Goal: Information Seeking & Learning: Learn about a topic

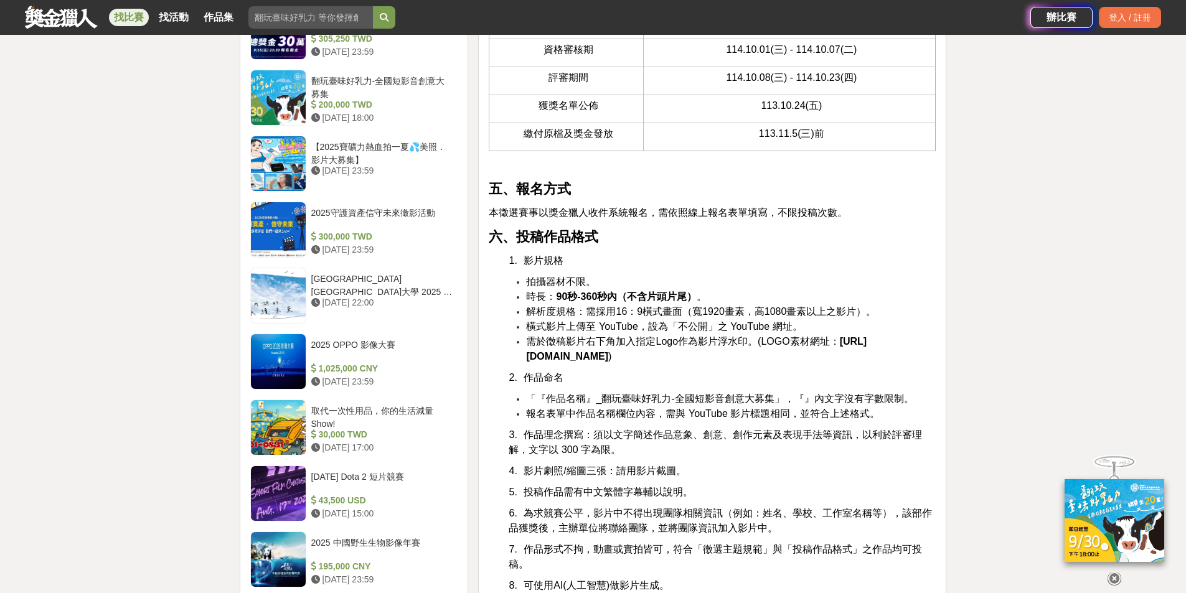
scroll to position [1432, 0]
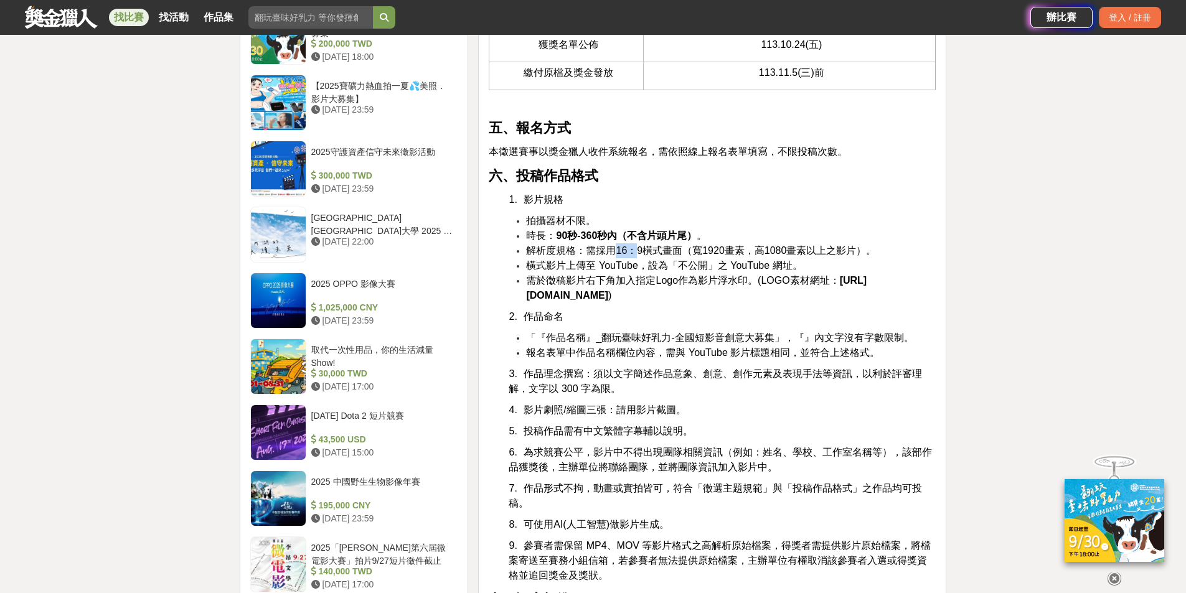
drag, startPoint x: 637, startPoint y: 265, endPoint x: 618, endPoint y: 262, distance: 19.1
click at [618, 256] on span "解析度規格：需採用16：9橫式畫面（寬1920畫素，高1080畫素以上之影片）。" at bounding box center [701, 250] width 350 height 11
click at [651, 256] on span "解析度規格：需採用16：9橫式畫面（寬1920畫素，高1080畫素以上之影片）。" at bounding box center [701, 250] width 350 height 11
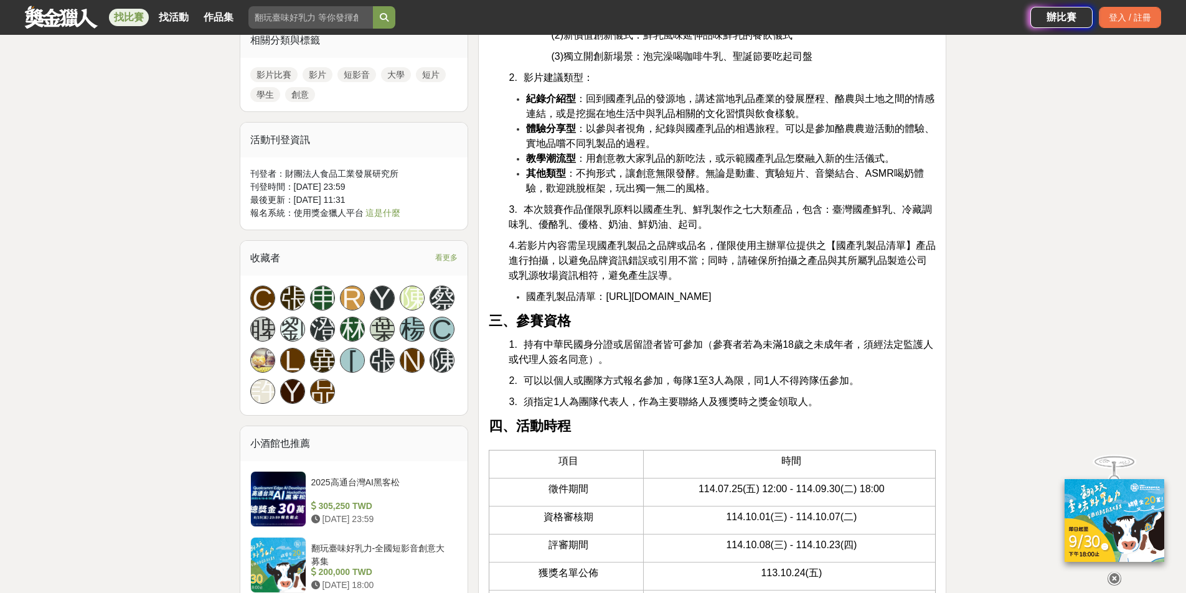
scroll to position [920, 0]
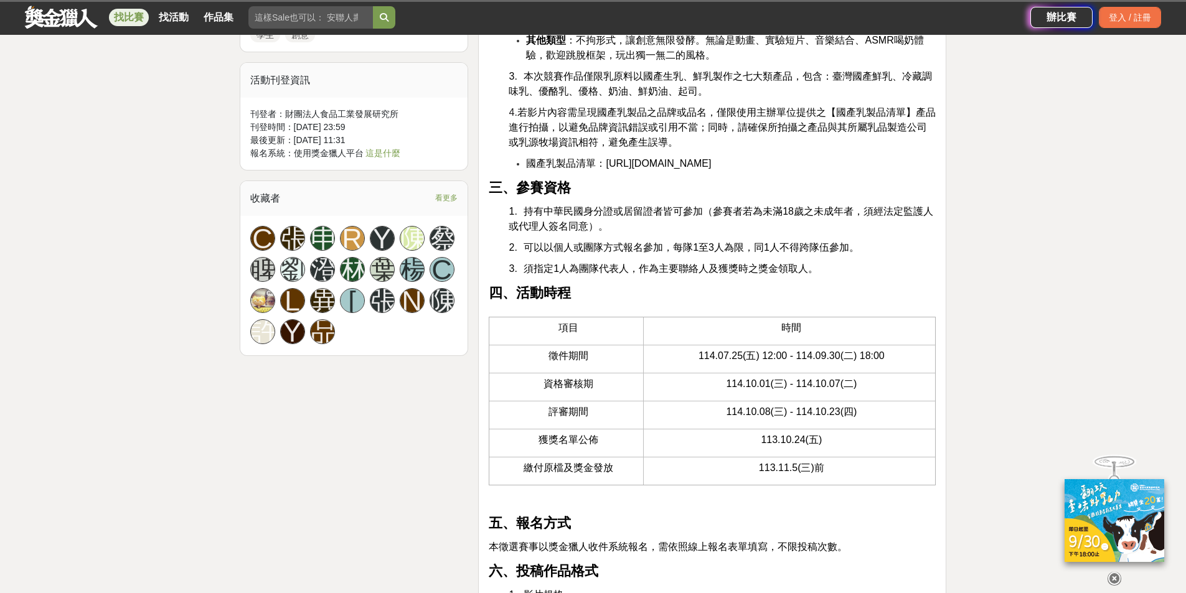
scroll to position [872, 0]
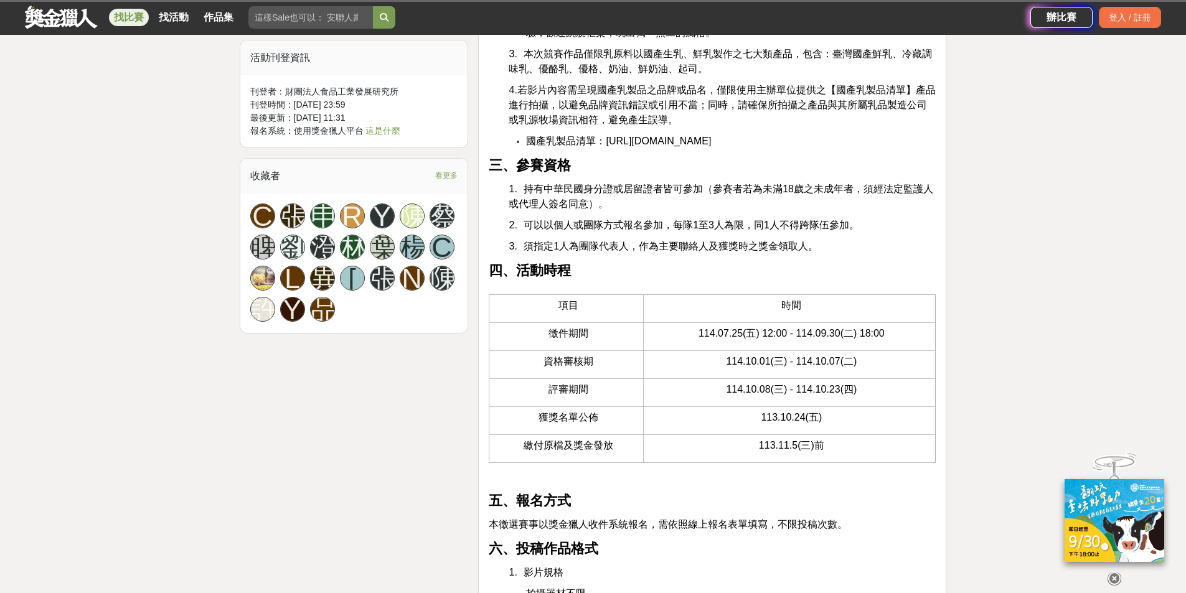
click at [442, 179] on span "看更多" at bounding box center [446, 176] width 22 height 14
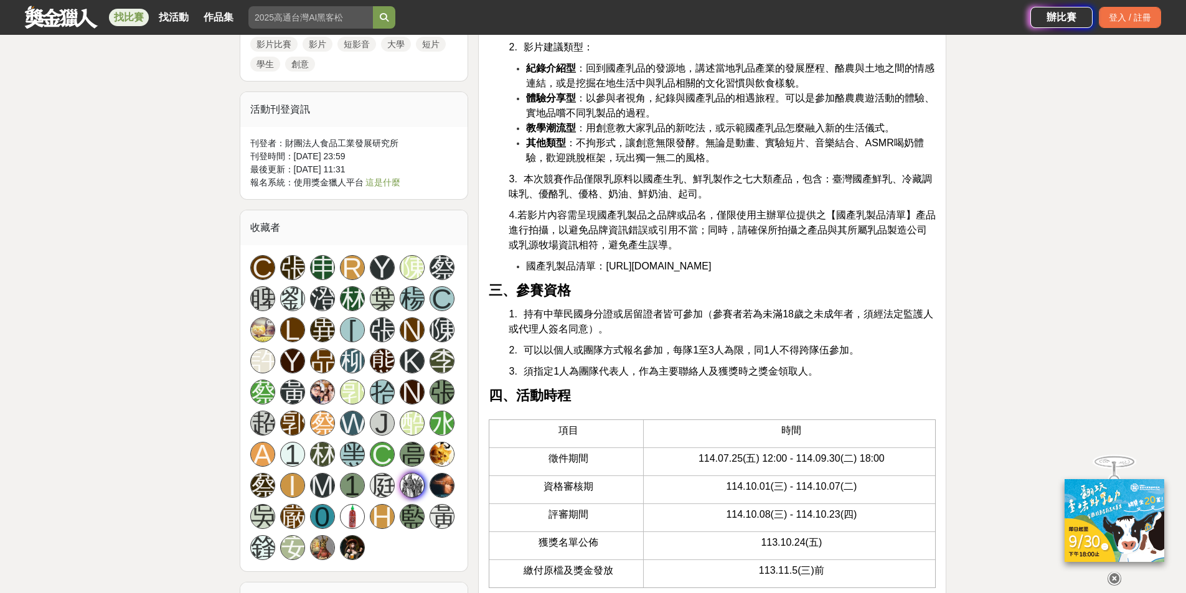
scroll to position [1494, 0]
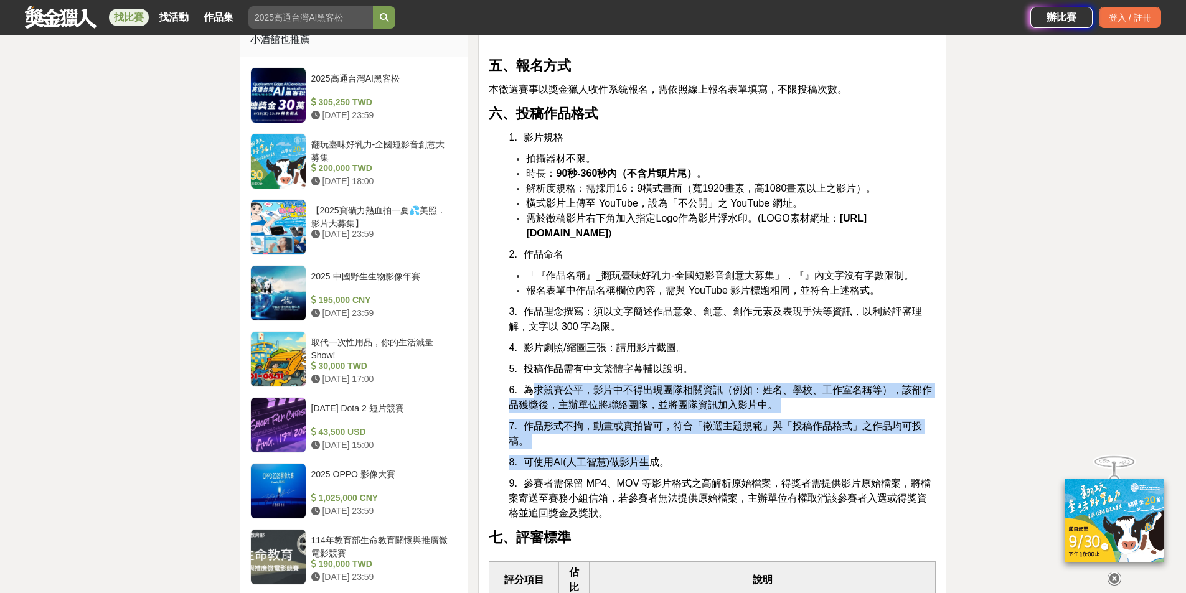
drag, startPoint x: 531, startPoint y: 415, endPoint x: 652, endPoint y: 493, distance: 143.7
click at [652, 468] on span "可使用AI(人工智慧)做影片生成。" at bounding box center [597, 462] width 146 height 11
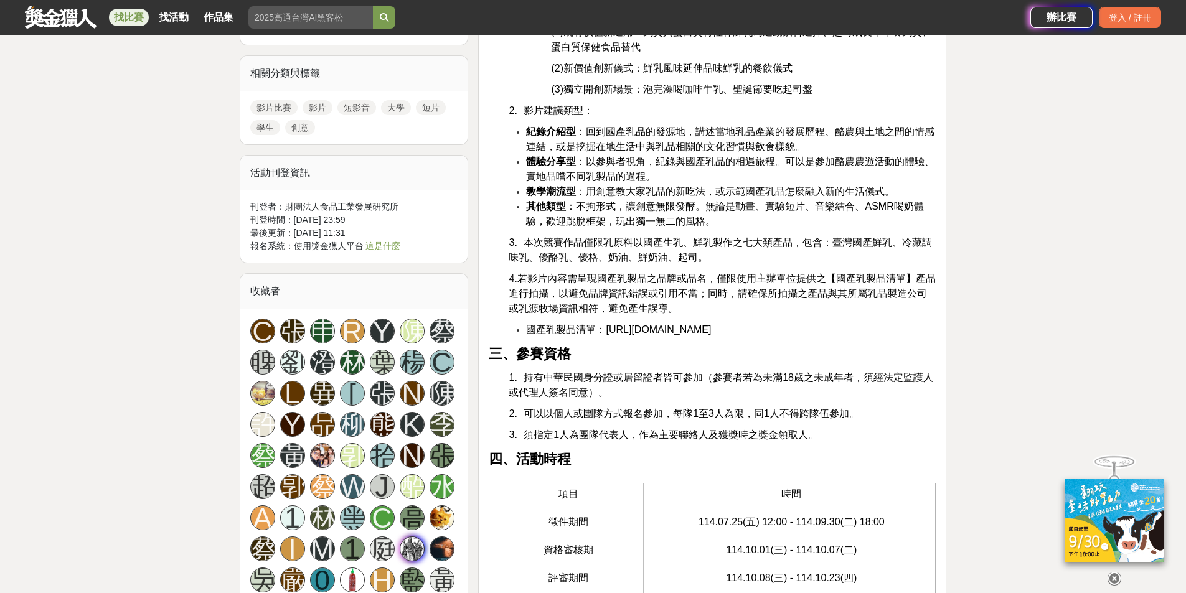
scroll to position [810, 0]
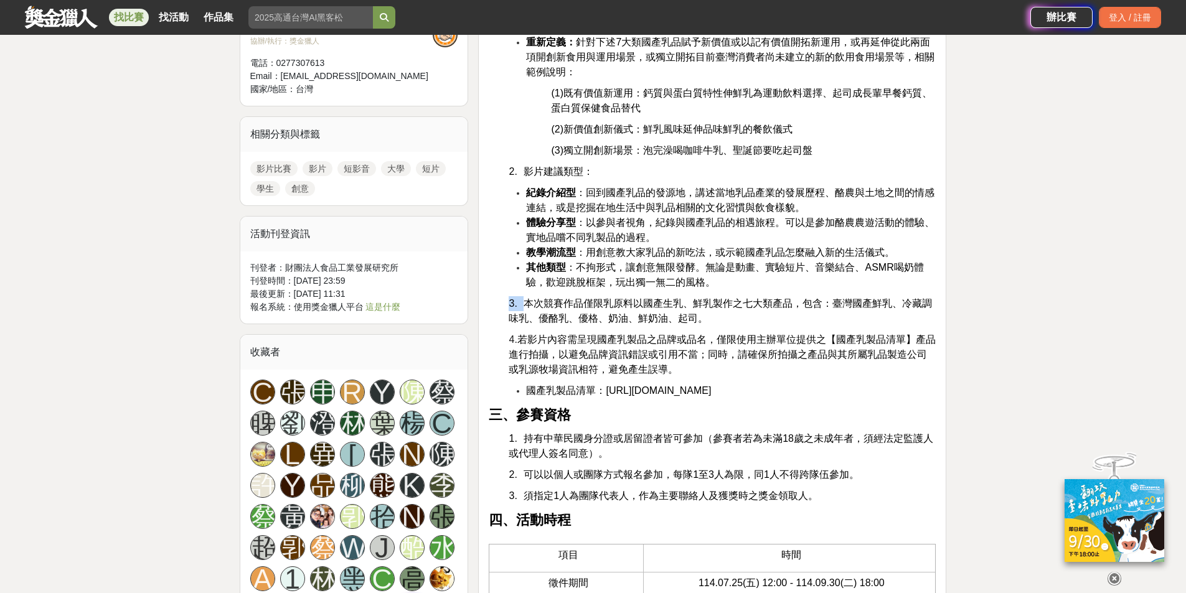
drag, startPoint x: 735, startPoint y: 279, endPoint x: 527, endPoint y: 307, distance: 210.5
click at [527, 307] on span "本次競賽作品僅限乳原料以國產生乳、鮮乳製作之七大類產品，包含：臺灣國產鮮乳、冷藏調味乳、優酪乳、優格、奶油、鮮奶油、起司。" at bounding box center [720, 311] width 423 height 26
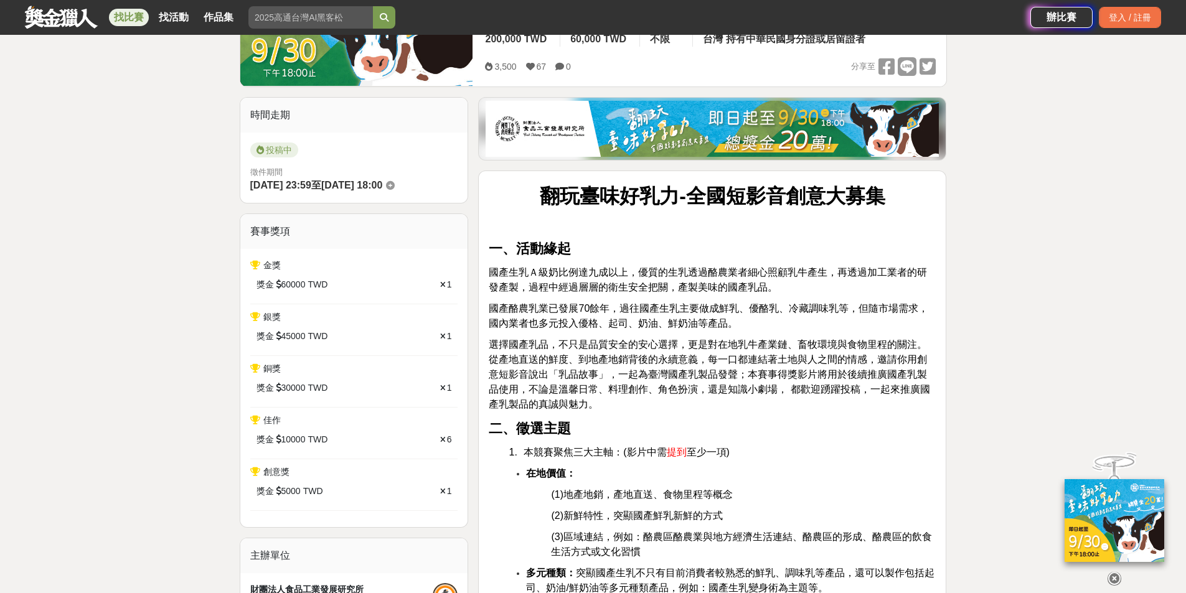
scroll to position [0, 0]
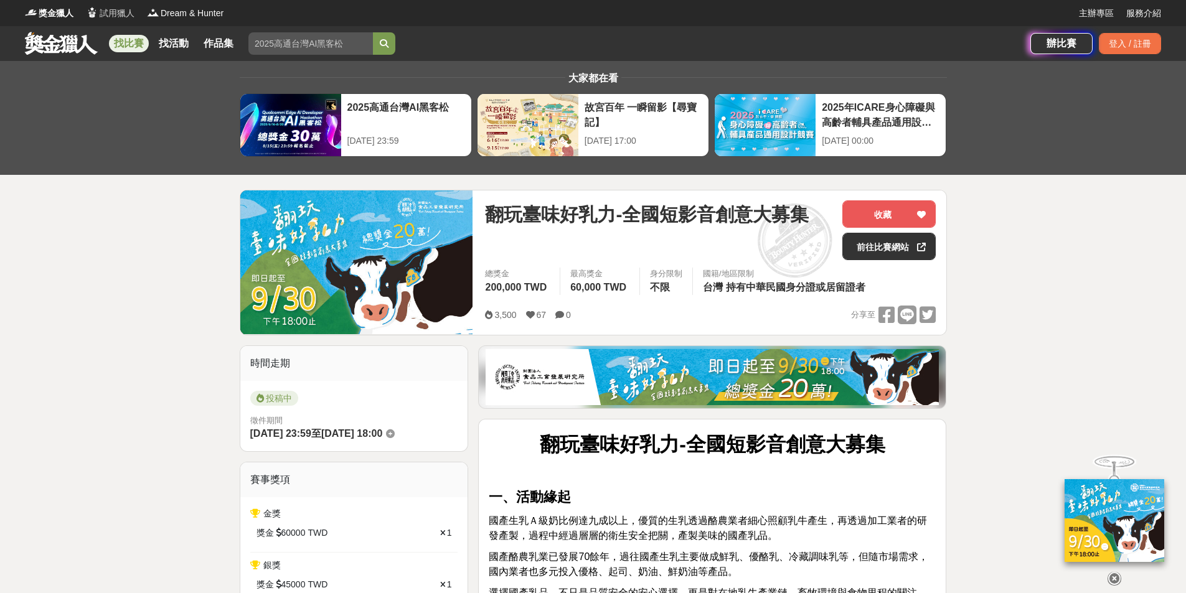
click at [110, 17] on span "試用獵人" at bounding box center [117, 13] width 35 height 13
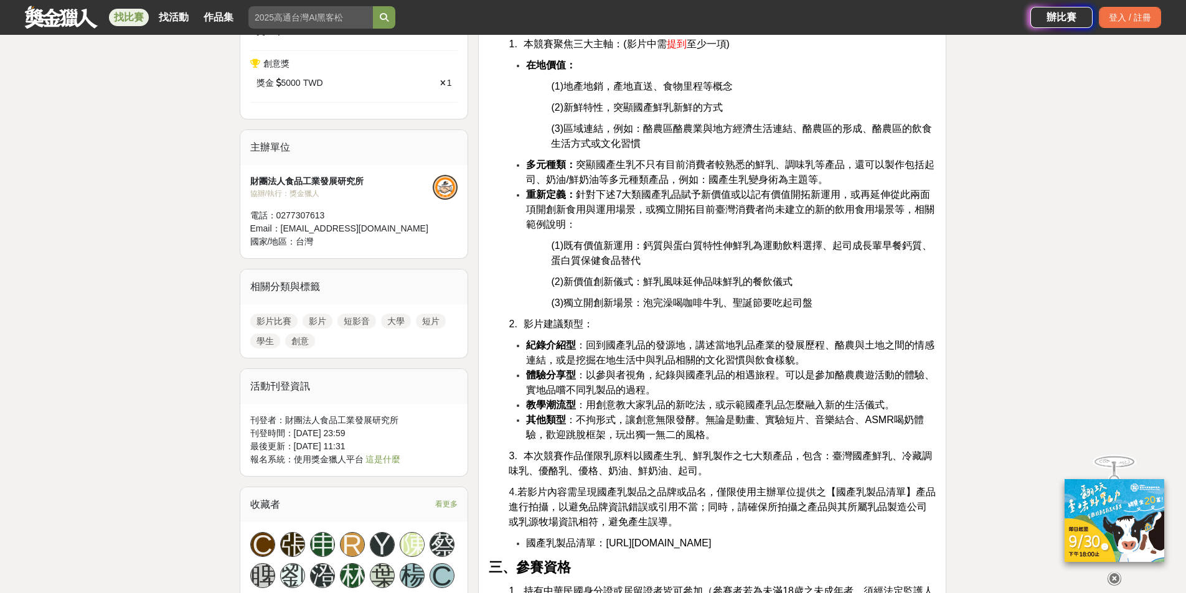
scroll to position [560, 0]
